Goal: Book appointment/travel/reservation

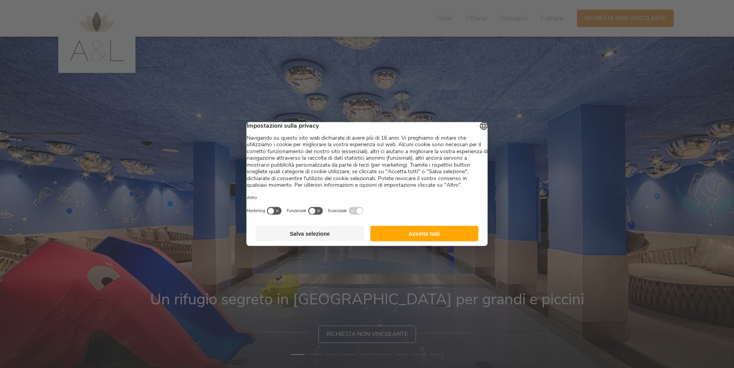
click at [460, 236] on button "Accetta tutti" at bounding box center [424, 233] width 108 height 15
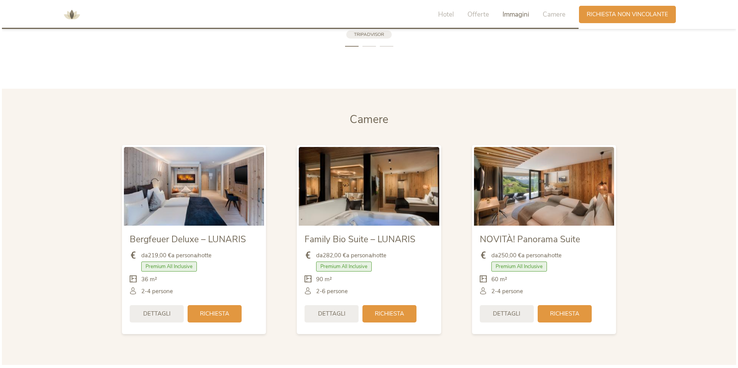
scroll to position [1814, 0]
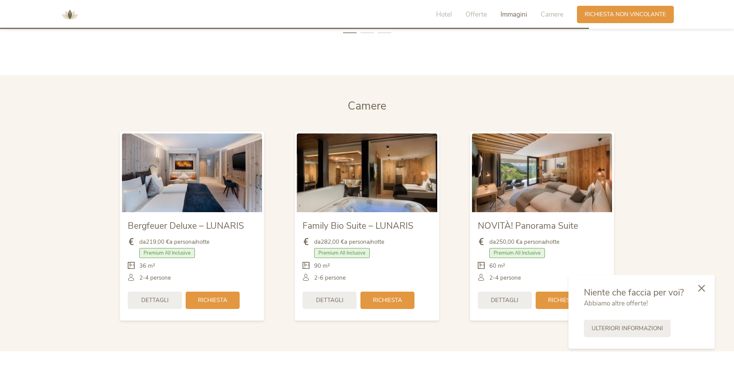
click at [224, 278] on div "2-4 persone" at bounding box center [192, 278] width 128 height 8
click at [177, 300] on div "Dettagli" at bounding box center [155, 299] width 54 height 17
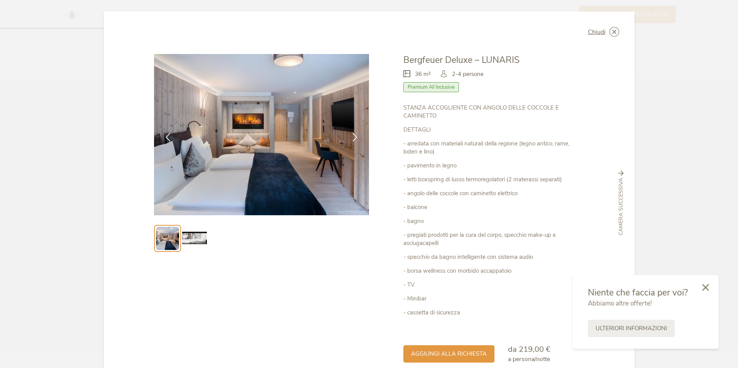
click at [702, 290] on icon at bounding box center [705, 287] width 7 height 7
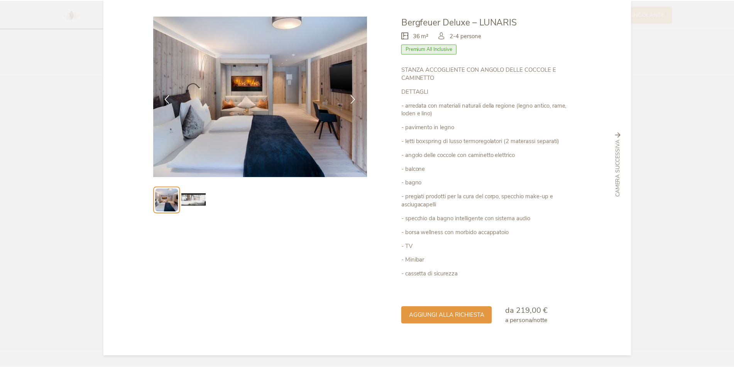
scroll to position [0, 0]
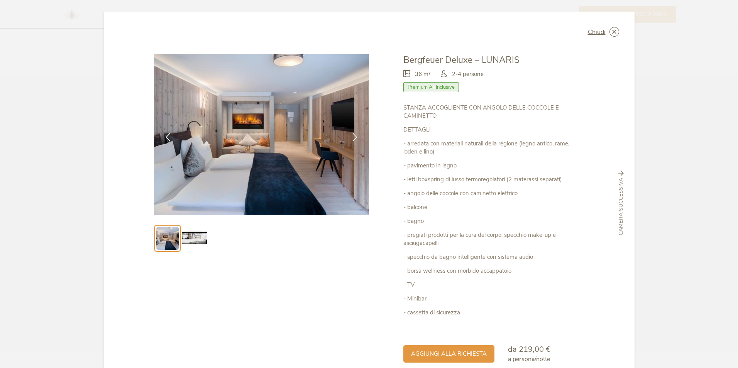
click at [622, 33] on div "Chiudi Bergfeuer Deluxe – LUNARIS 36 m² Premium All Inclusive" at bounding box center [369, 203] width 531 height 383
click at [607, 36] on div "Chiudi" at bounding box center [603, 32] width 31 height 10
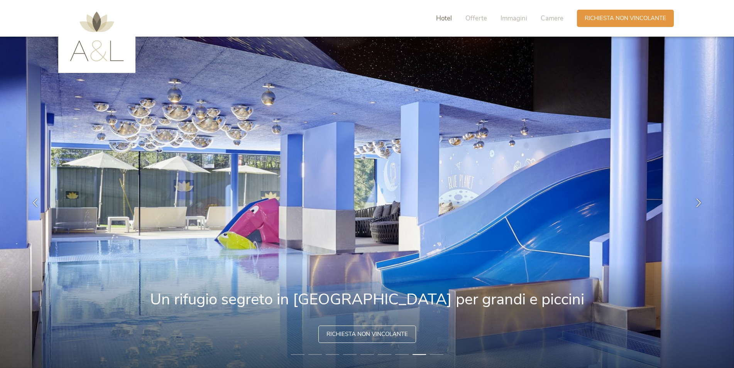
click at [447, 23] on div "Hotel" at bounding box center [444, 18] width 16 height 9
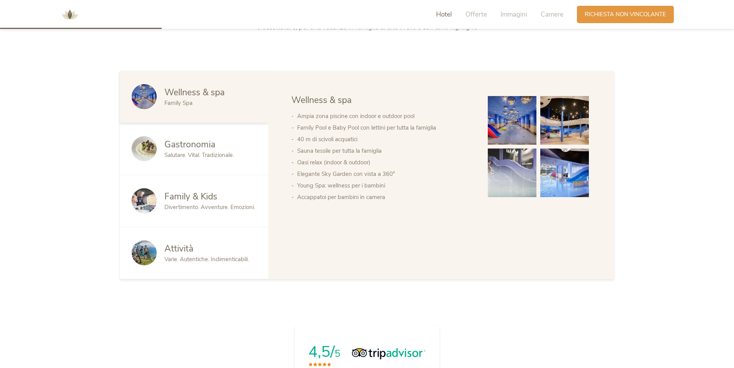
scroll to position [463, 0]
click at [531, 115] on img at bounding box center [512, 120] width 49 height 49
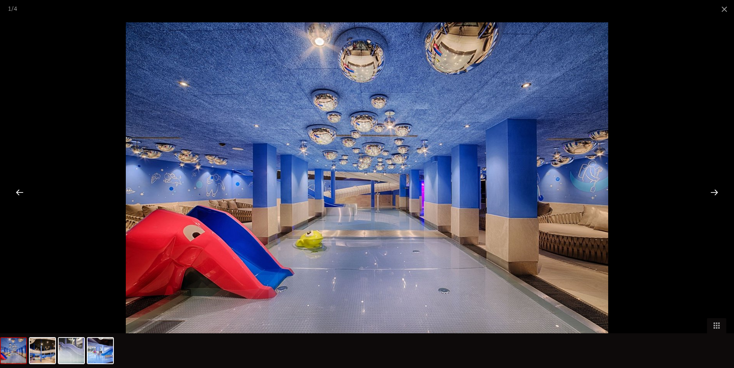
click at [711, 190] on div at bounding box center [714, 192] width 24 height 24
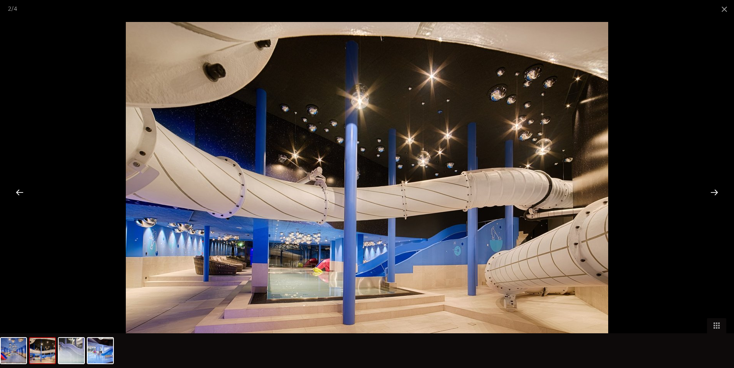
click at [711, 190] on div at bounding box center [714, 192] width 24 height 24
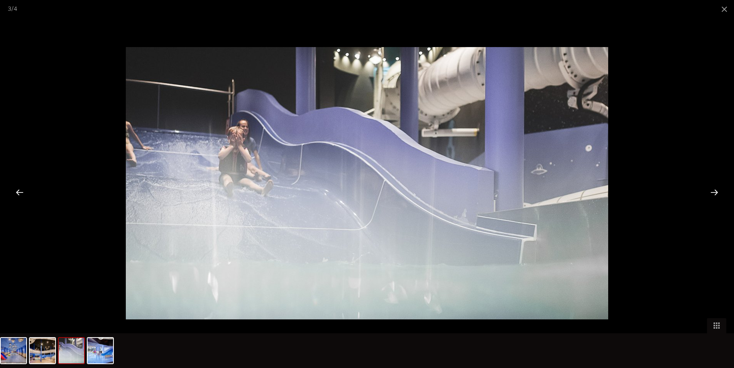
click at [711, 190] on div at bounding box center [714, 192] width 24 height 24
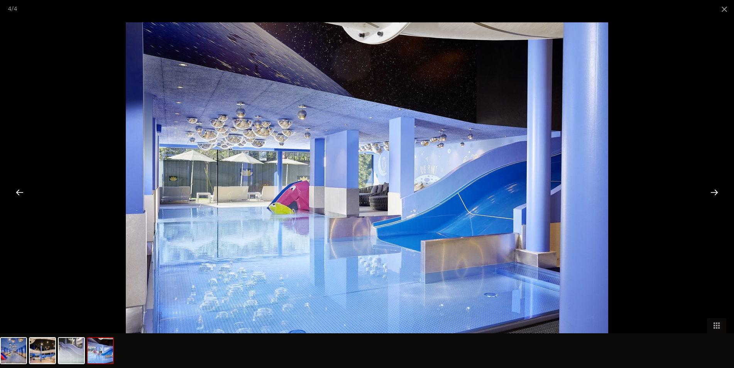
click at [711, 190] on div at bounding box center [714, 192] width 24 height 24
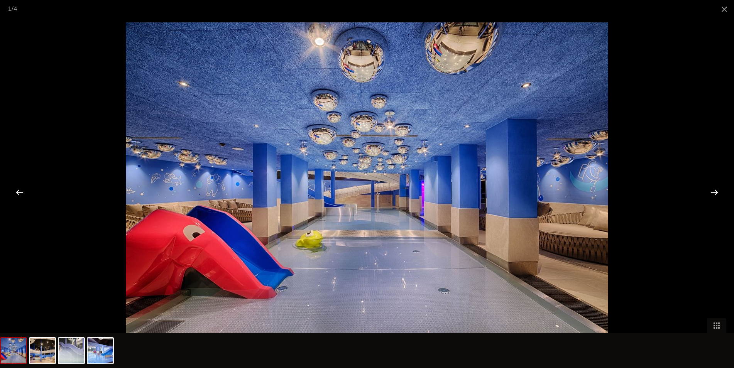
click at [711, 190] on div at bounding box center [714, 192] width 24 height 24
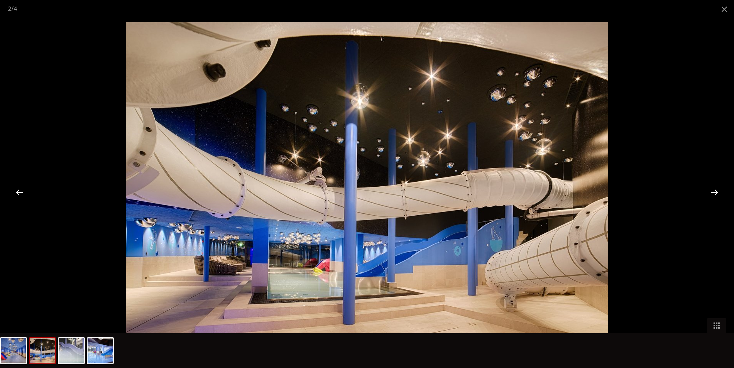
click at [711, 190] on div at bounding box center [714, 192] width 24 height 24
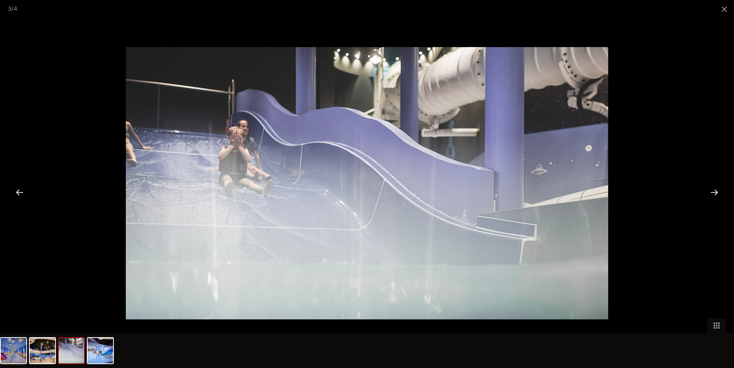
click at [628, 103] on div at bounding box center [367, 184] width 734 height 368
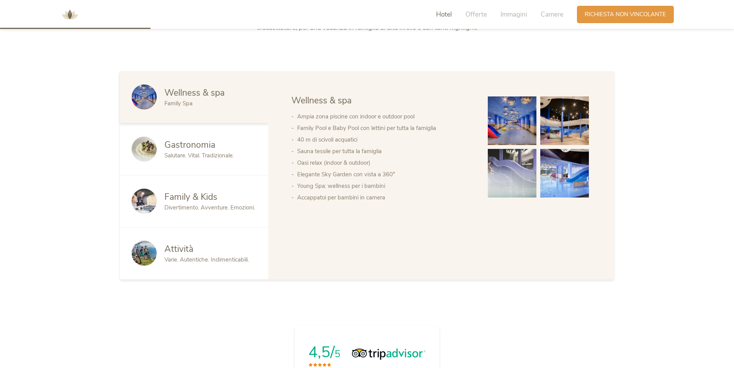
click at [248, 211] on div "Divertimento. Avventure. Emozioni." at bounding box center [210, 208] width 92 height 8
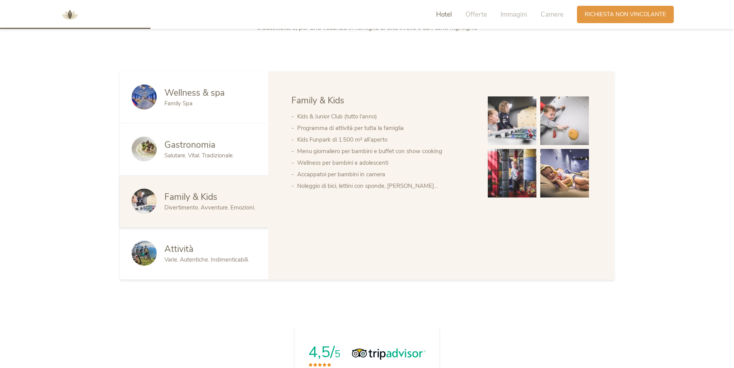
click at [523, 187] on img at bounding box center [512, 173] width 49 height 49
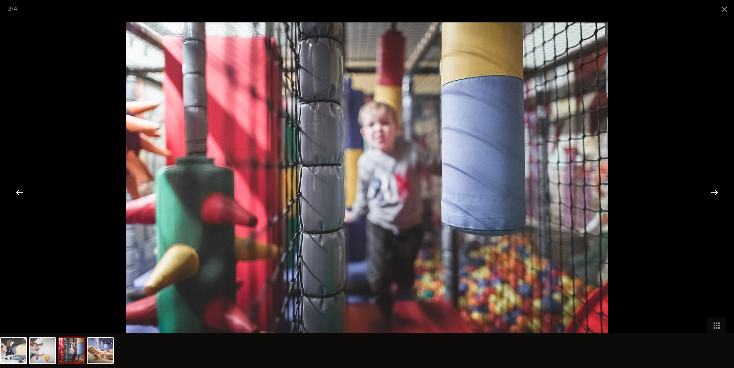
click at [705, 193] on div at bounding box center [714, 192] width 24 height 24
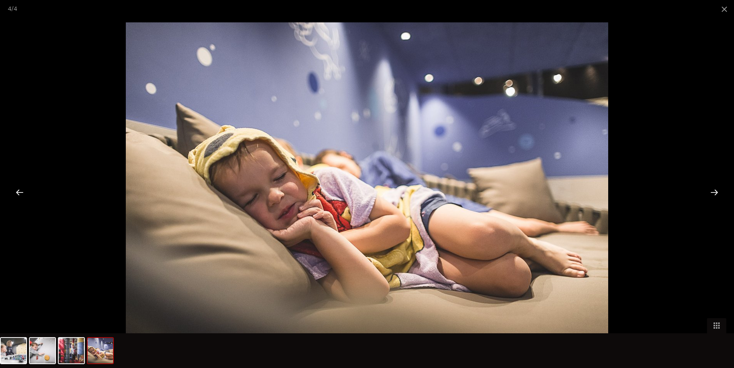
click at [708, 192] on div at bounding box center [714, 192] width 24 height 24
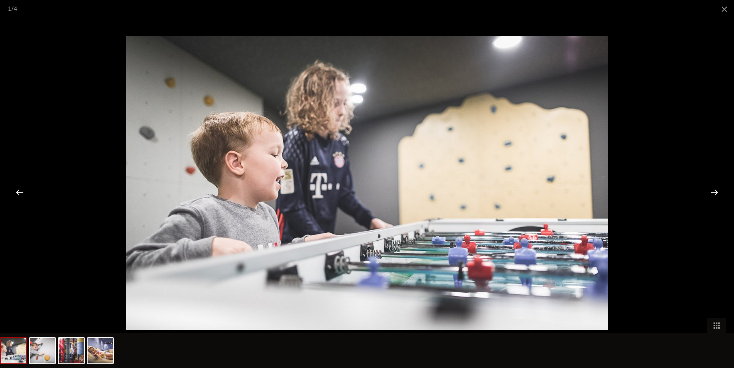
click at [708, 192] on div at bounding box center [714, 192] width 24 height 24
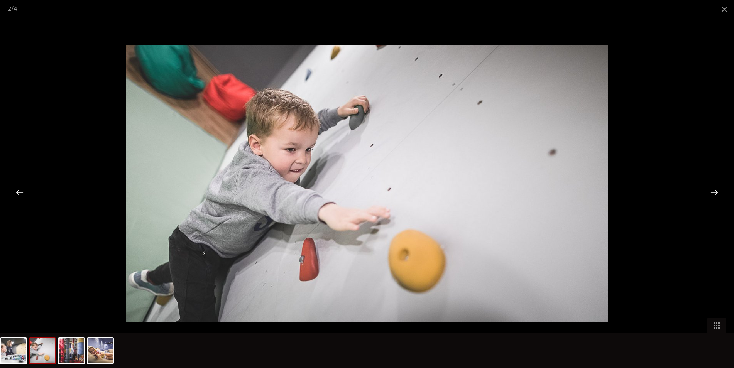
click at [708, 192] on div at bounding box center [714, 192] width 24 height 24
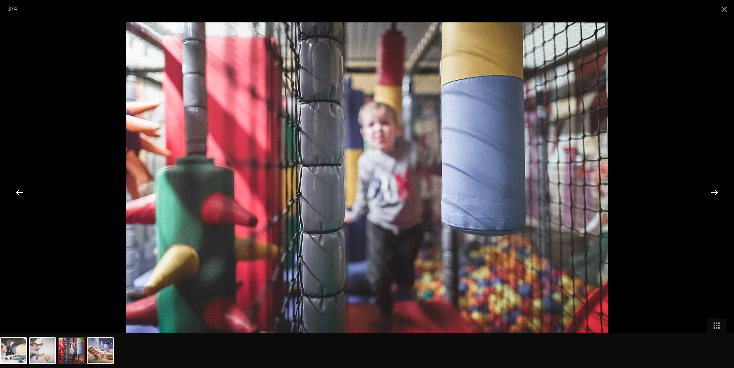
click at [708, 192] on div at bounding box center [714, 192] width 24 height 24
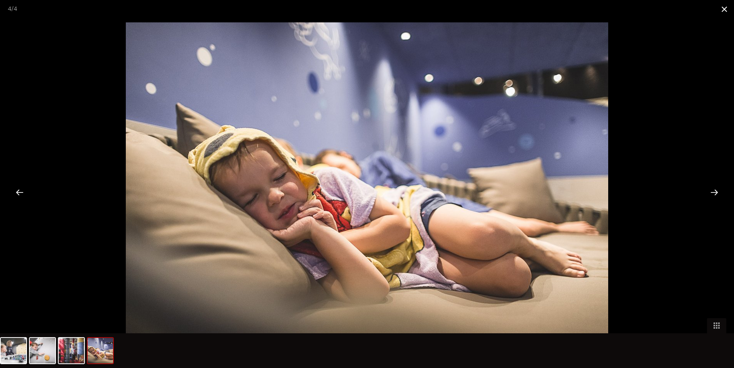
click at [723, 6] on span at bounding box center [724, 9] width 19 height 18
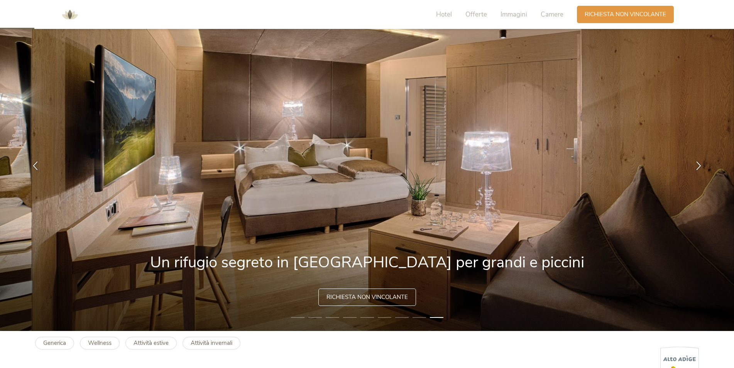
scroll to position [116, 0]
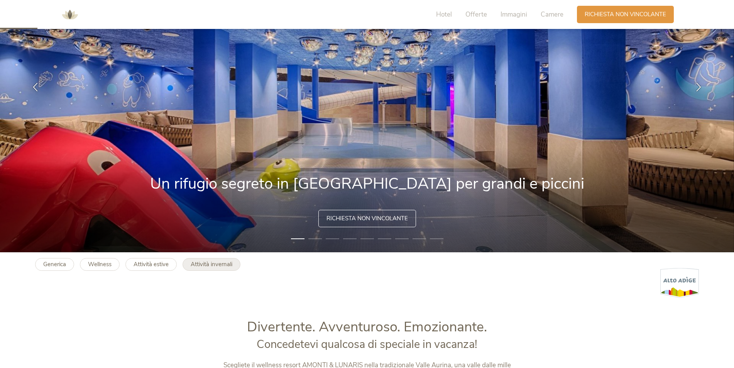
click at [212, 263] on b "Attività invernali" at bounding box center [212, 264] width 42 height 8
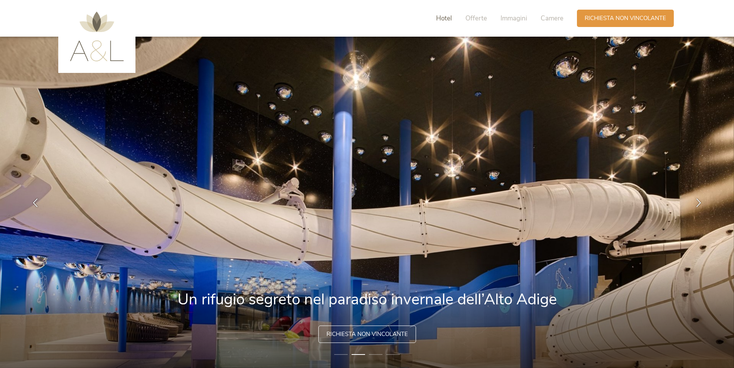
click at [449, 19] on span "Hotel" at bounding box center [444, 18] width 16 height 9
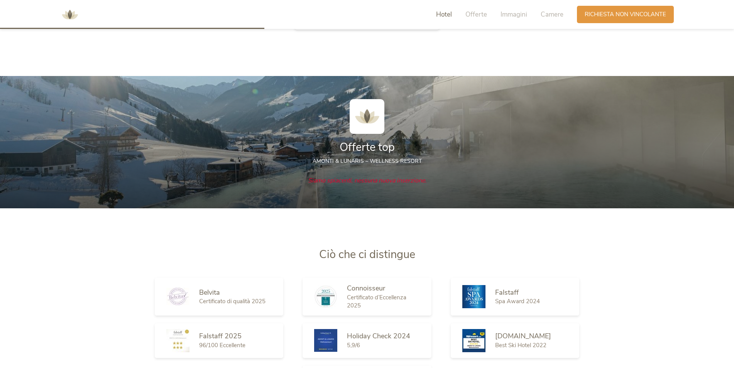
scroll to position [819, 0]
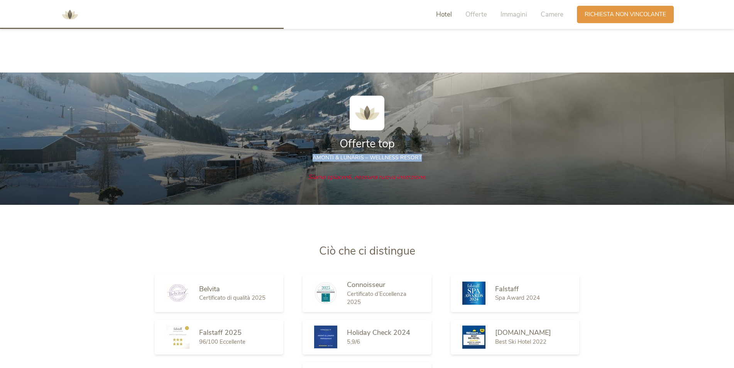
drag, startPoint x: 314, startPoint y: 159, endPoint x: 419, endPoint y: 158, distance: 104.6
click at [419, 158] on span "AMONTI & LUNARIS – wellness resort" at bounding box center [367, 157] width 109 height 7
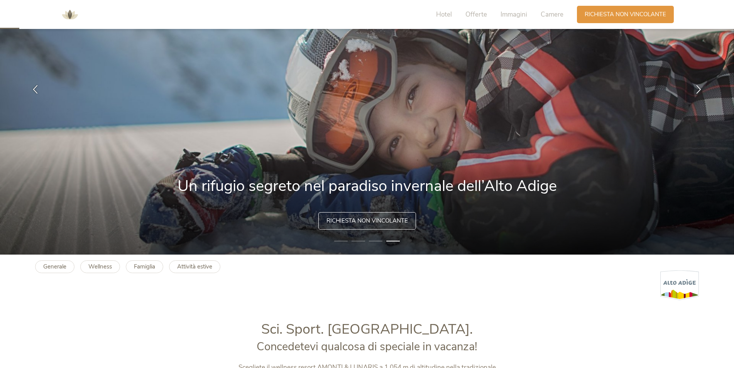
scroll to position [0, 0]
